Goal: Task Accomplishment & Management: Use online tool/utility

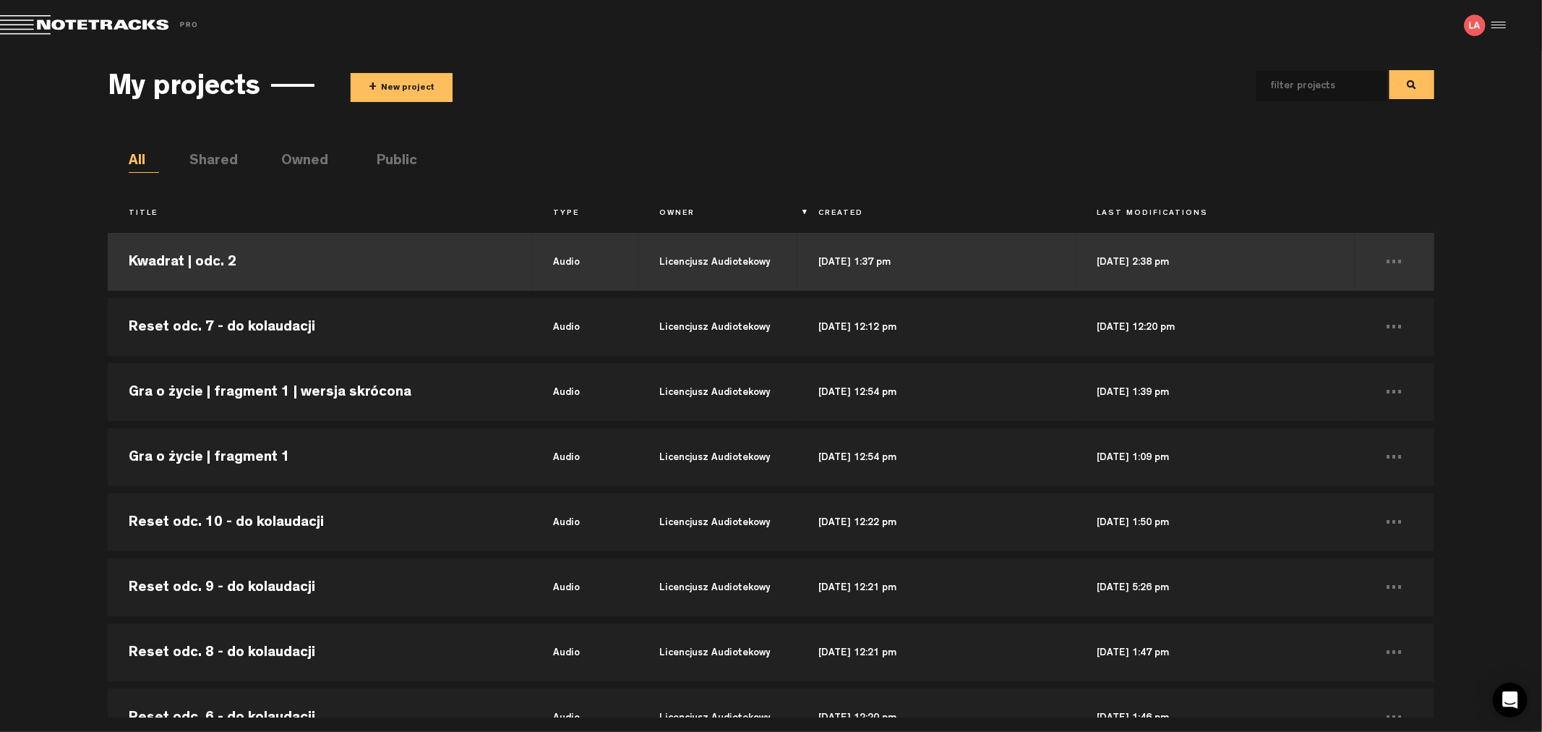
click at [228, 275] on td "Kwadrat | odc. 2" at bounding box center [320, 261] width 424 height 65
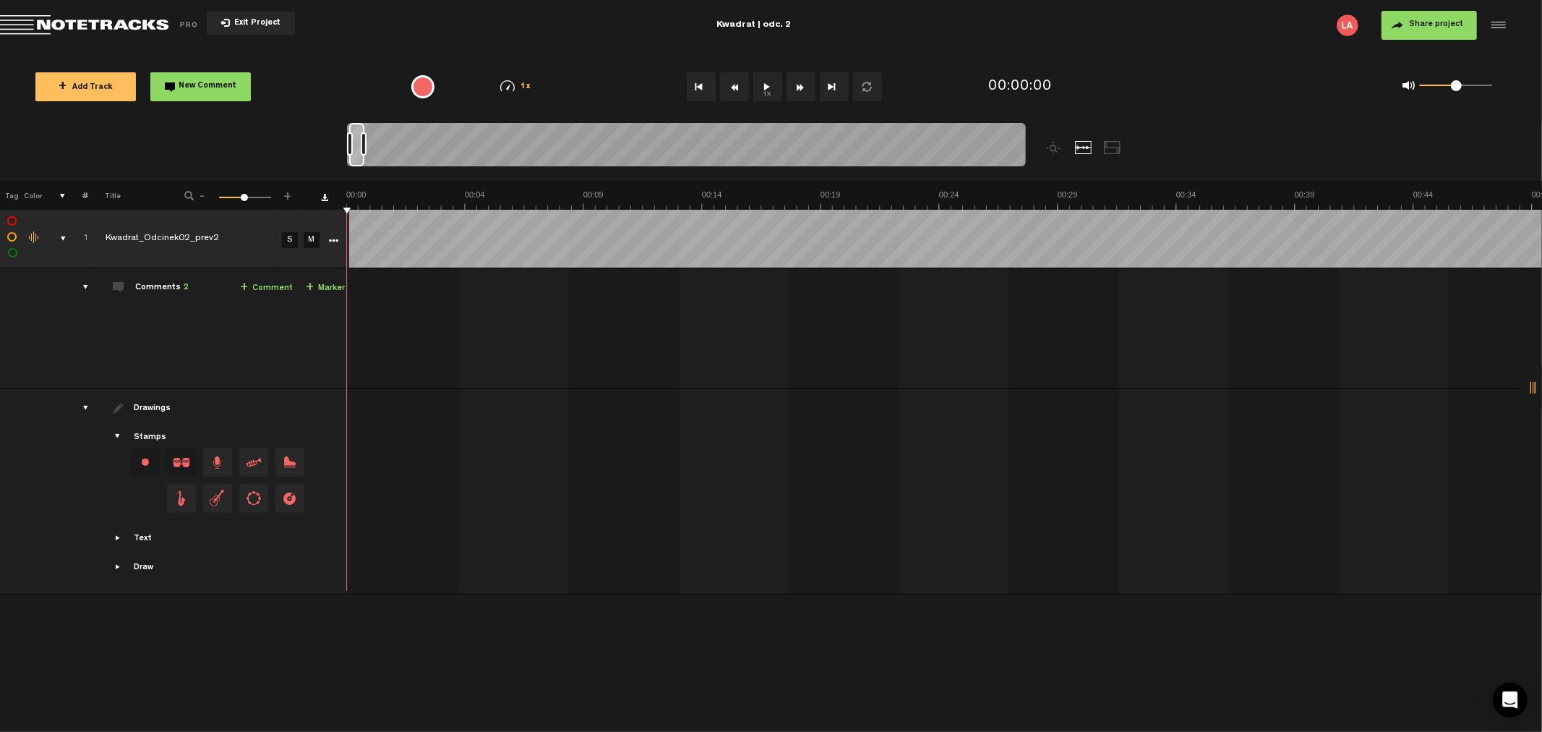
click at [765, 82] on button "1x" at bounding box center [768, 86] width 29 height 29
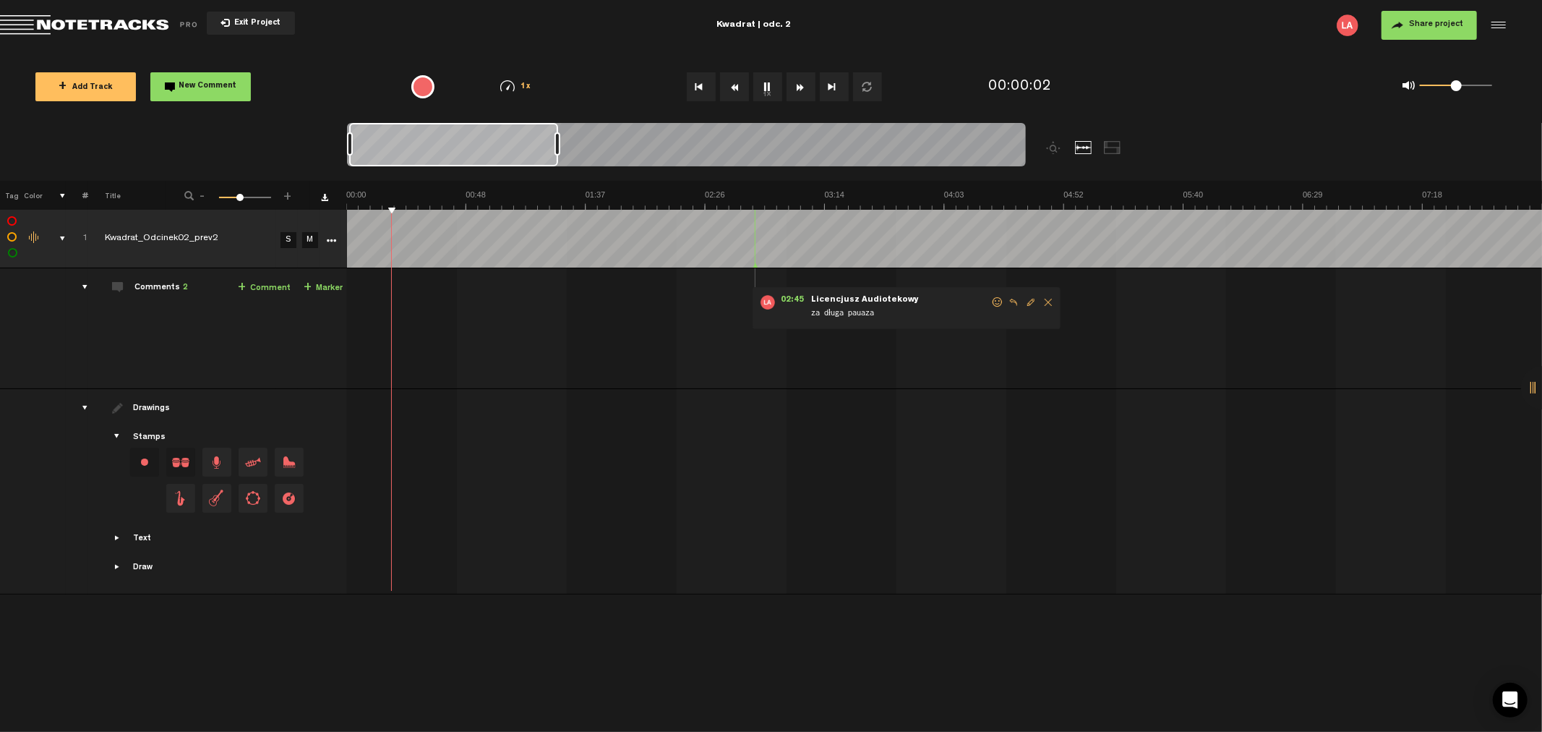
drag, startPoint x: 360, startPoint y: 147, endPoint x: 1197, endPoint y: 135, distance: 836.8
click at [1197, 135] on nt-zoom-navigation-bar at bounding box center [771, 152] width 1542 height 58
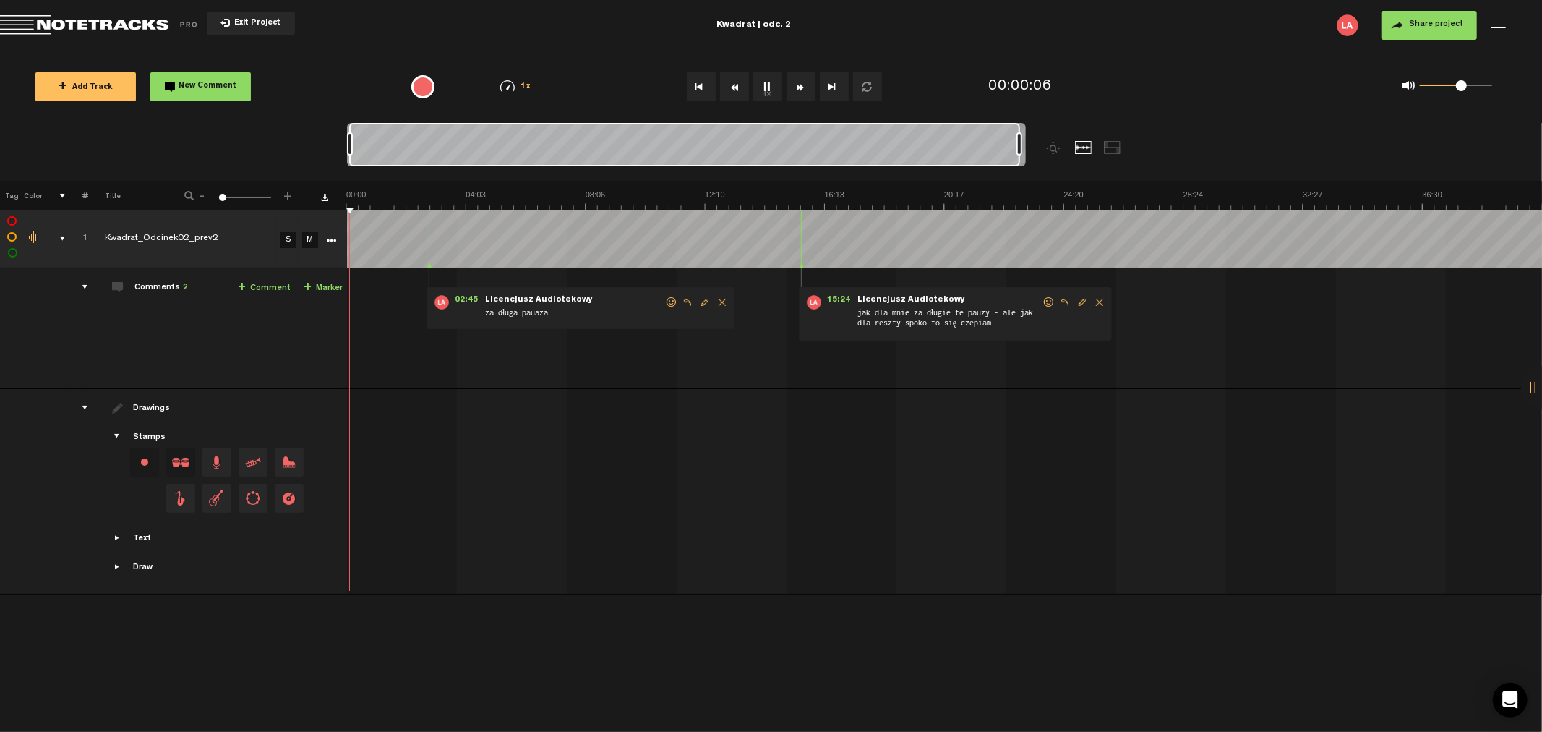
drag, startPoint x: 1455, startPoint y: 84, endPoint x: 1462, endPoint y: 85, distance: 7.3
click at [1462, 85] on span at bounding box center [1461, 85] width 11 height 11
click at [767, 87] on button "1x" at bounding box center [768, 86] width 29 height 29
click at [799, 85] on button "Fast Forward" at bounding box center [801, 86] width 29 height 29
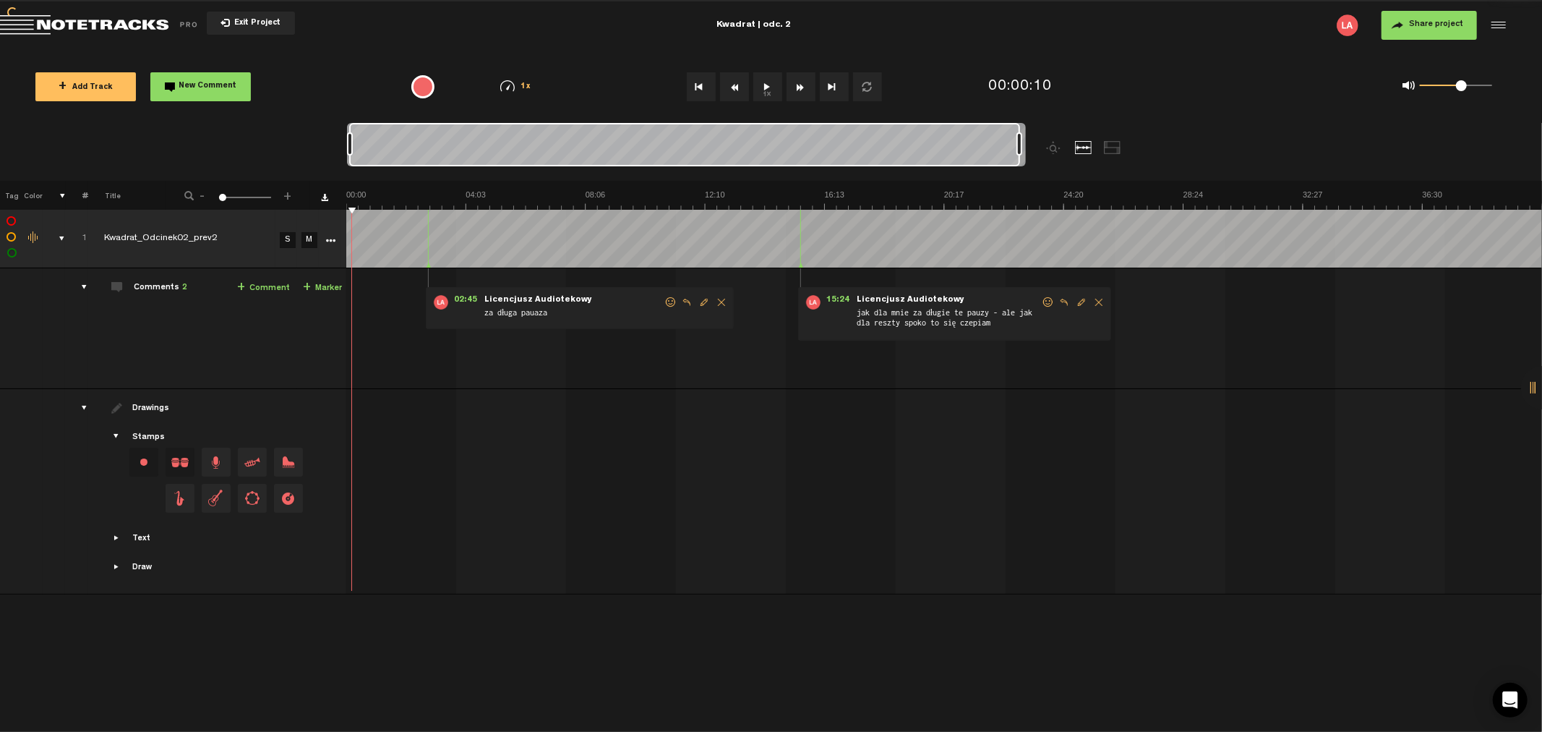
click at [829, 81] on button "Go to end" at bounding box center [834, 86] width 29 height 29
click at [735, 80] on button "Rewind" at bounding box center [734, 86] width 29 height 29
click at [696, 82] on button "Go to beginning" at bounding box center [701, 86] width 29 height 29
click at [823, 82] on button "Go to end" at bounding box center [834, 86] width 29 height 29
click at [704, 88] on button "Go to beginning" at bounding box center [701, 86] width 29 height 29
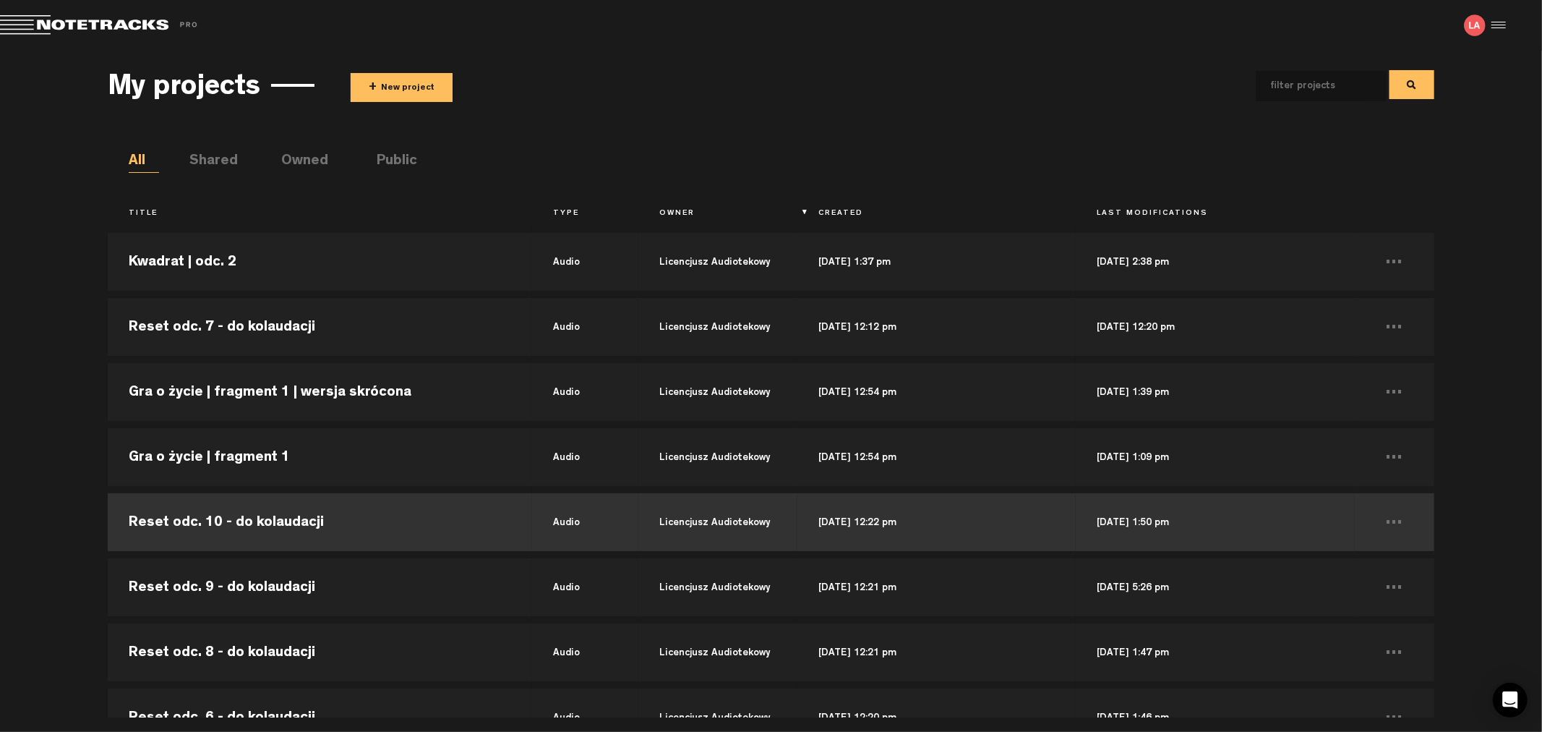
click at [487, 525] on td "Reset odc. 10 - do kolaudacji" at bounding box center [320, 522] width 424 height 65
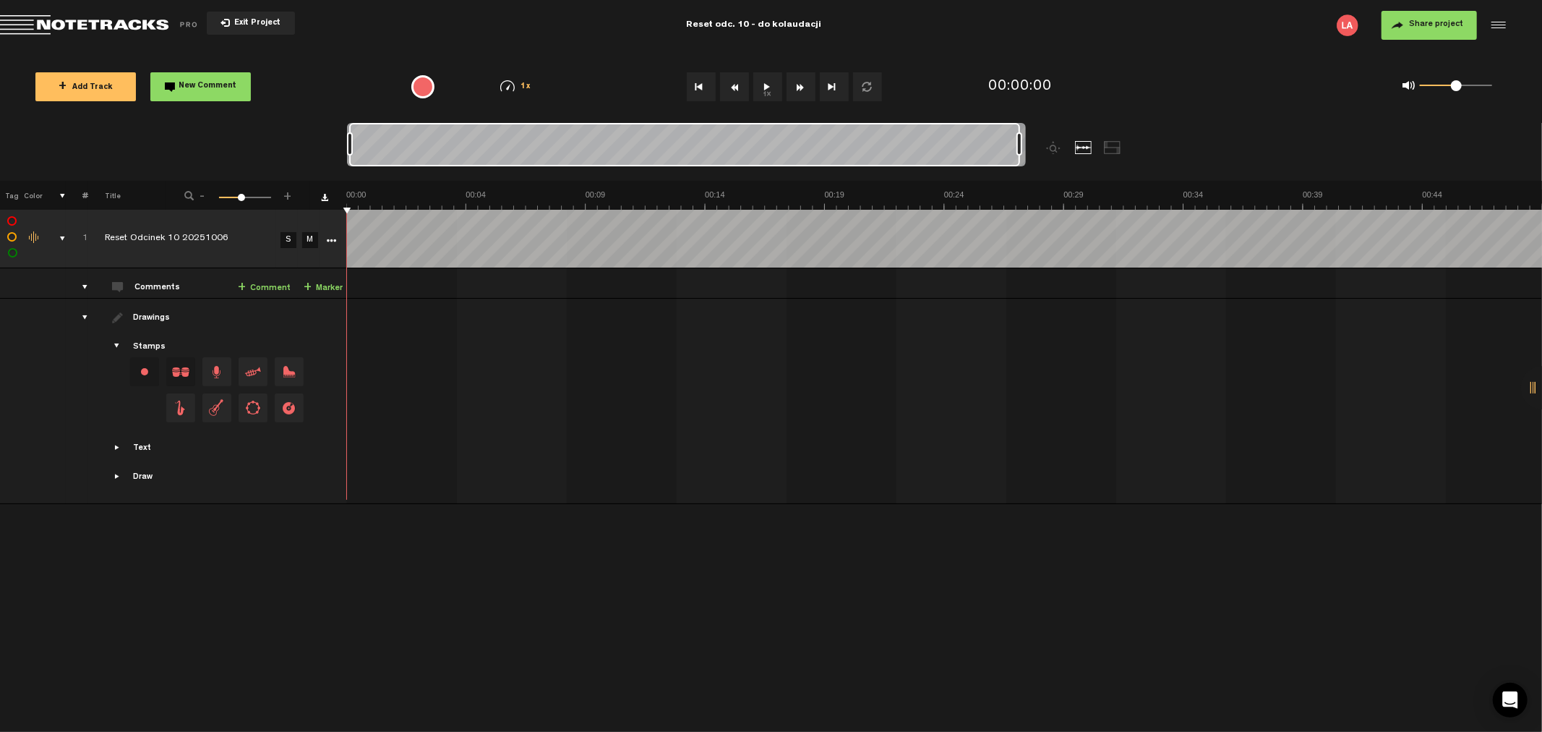
drag, startPoint x: 365, startPoint y: 140, endPoint x: 1158, endPoint y: 145, distance: 792.6
click at [1158, 145] on div at bounding box center [771, 152] width 848 height 58
